Goal: Task Accomplishment & Management: Use online tool/utility

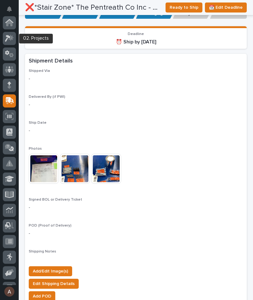
click at [12, 36] on icon at bounding box center [9, 38] width 9 height 7
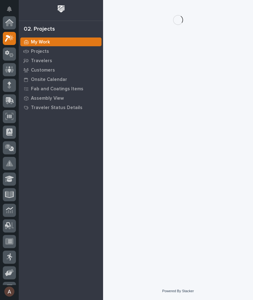
scroll to position [16, 0]
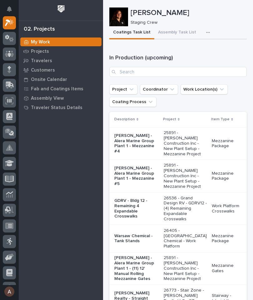
click at [202, 28] on button "button" at bounding box center [209, 32] width 14 height 12
click at [200, 46] on button "Staging Task List" at bounding box center [189, 49] width 41 height 11
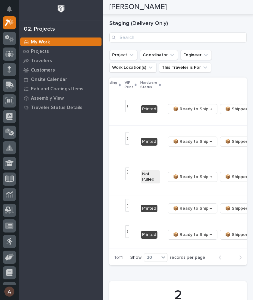
scroll to position [0, 190]
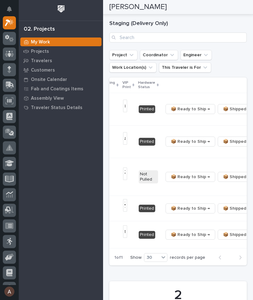
click at [253, 111] on button "button" at bounding box center [258, 109] width 9 height 4
click at [222, 138] on span "🔩 Hardware" at bounding box center [212, 135] width 26 height 7
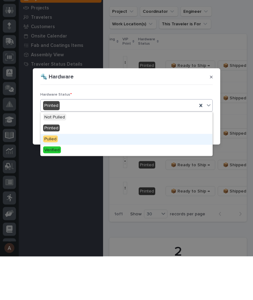
click at [132, 177] on div "Pulled" at bounding box center [127, 182] width 172 height 11
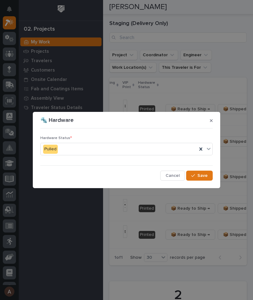
click at [205, 177] on span "Save" at bounding box center [202, 176] width 10 height 6
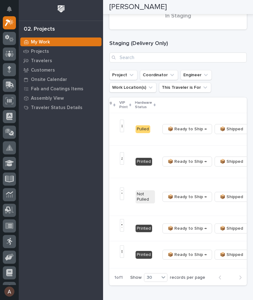
scroll to position [0, 193]
click at [251, 164] on button "button" at bounding box center [255, 161] width 9 height 4
click at [218, 199] on span "🔩 Hardware" at bounding box center [209, 196] width 26 height 7
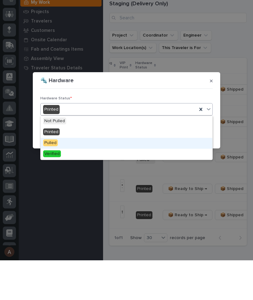
click at [101, 177] on div "Pulled" at bounding box center [127, 182] width 172 height 11
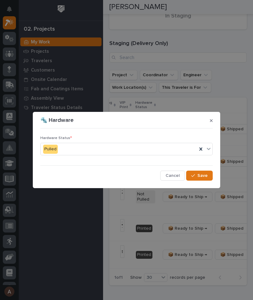
click at [209, 180] on button "Save" at bounding box center [199, 175] width 27 height 10
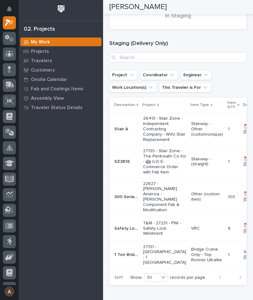
scroll to position [0, 0]
click at [123, 167] on div "SZ3816 SZ3816" at bounding box center [126, 161] width 24 height 10
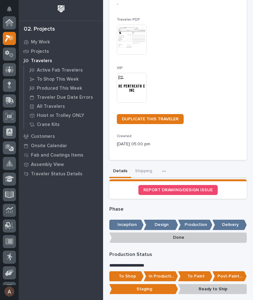
click at [158, 169] on button "button" at bounding box center [165, 171] width 14 height 12
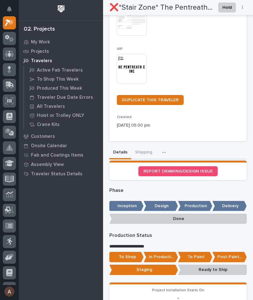
scroll to position [151, 0]
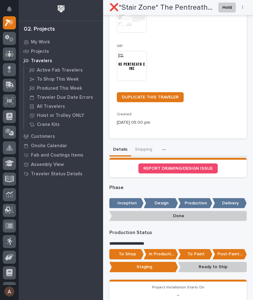
click at [145, 145] on button "Shipping" at bounding box center [143, 149] width 25 height 13
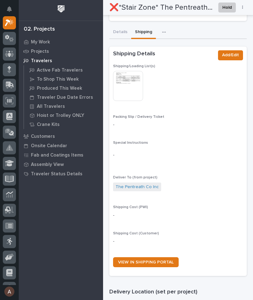
scroll to position [268, 0]
click at [161, 260] on link "VIEW IN SHIPPING PORTAL" at bounding box center [146, 262] width 66 height 10
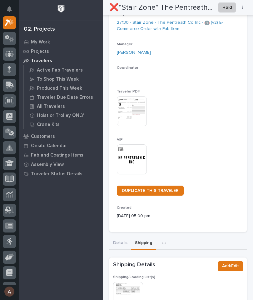
scroll to position [57, 0]
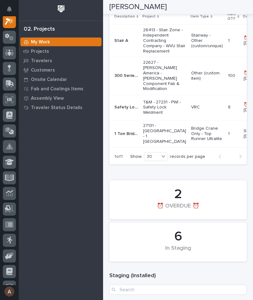
click at [127, 136] on p "1 Ton Bridge Crane" at bounding box center [126, 133] width 25 height 7
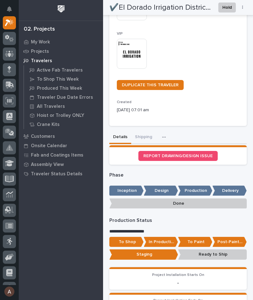
scroll to position [159, 0]
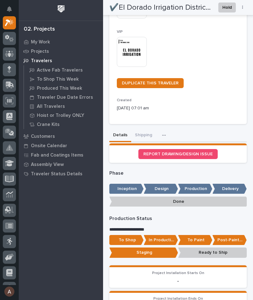
click at [229, 235] on p "Post-Paint Assembly" at bounding box center [229, 240] width 34 height 10
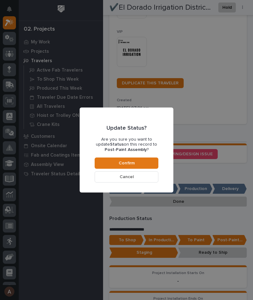
click at [145, 163] on button "Confirm" at bounding box center [127, 162] width 64 height 11
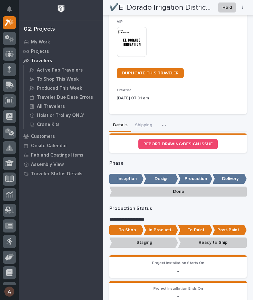
scroll to position [159, 0]
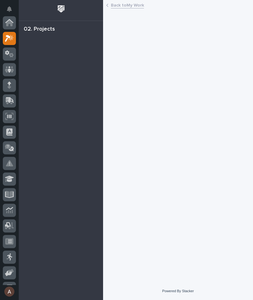
scroll to position [16, 0]
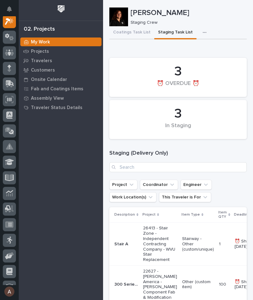
click at [139, 30] on button "Coatings Task List" at bounding box center [131, 32] width 45 height 13
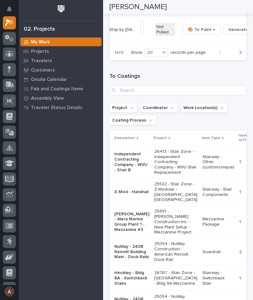
scroll to position [0, 186]
click at [239, 54] on icon "button" at bounding box center [240, 53] width 2 height 4
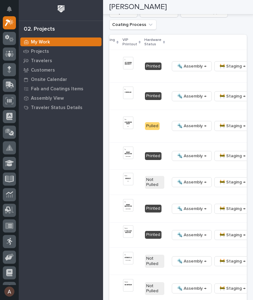
scroll to position [0, 232]
click at [253, 68] on icon "button" at bounding box center [257, 66] width 1 height 4
click at [213, 116] on span "🔩 Hardware" at bounding box center [205, 112] width 26 height 7
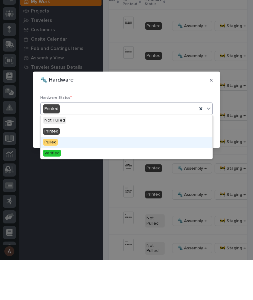
click at [114, 177] on div "Pulled" at bounding box center [127, 182] width 172 height 11
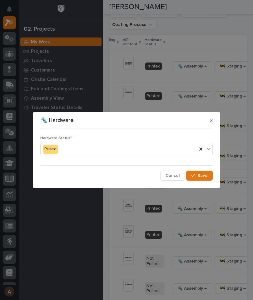
click at [205, 178] on span "Save" at bounding box center [202, 176] width 10 height 6
